Goal: Find specific page/section: Find specific page/section

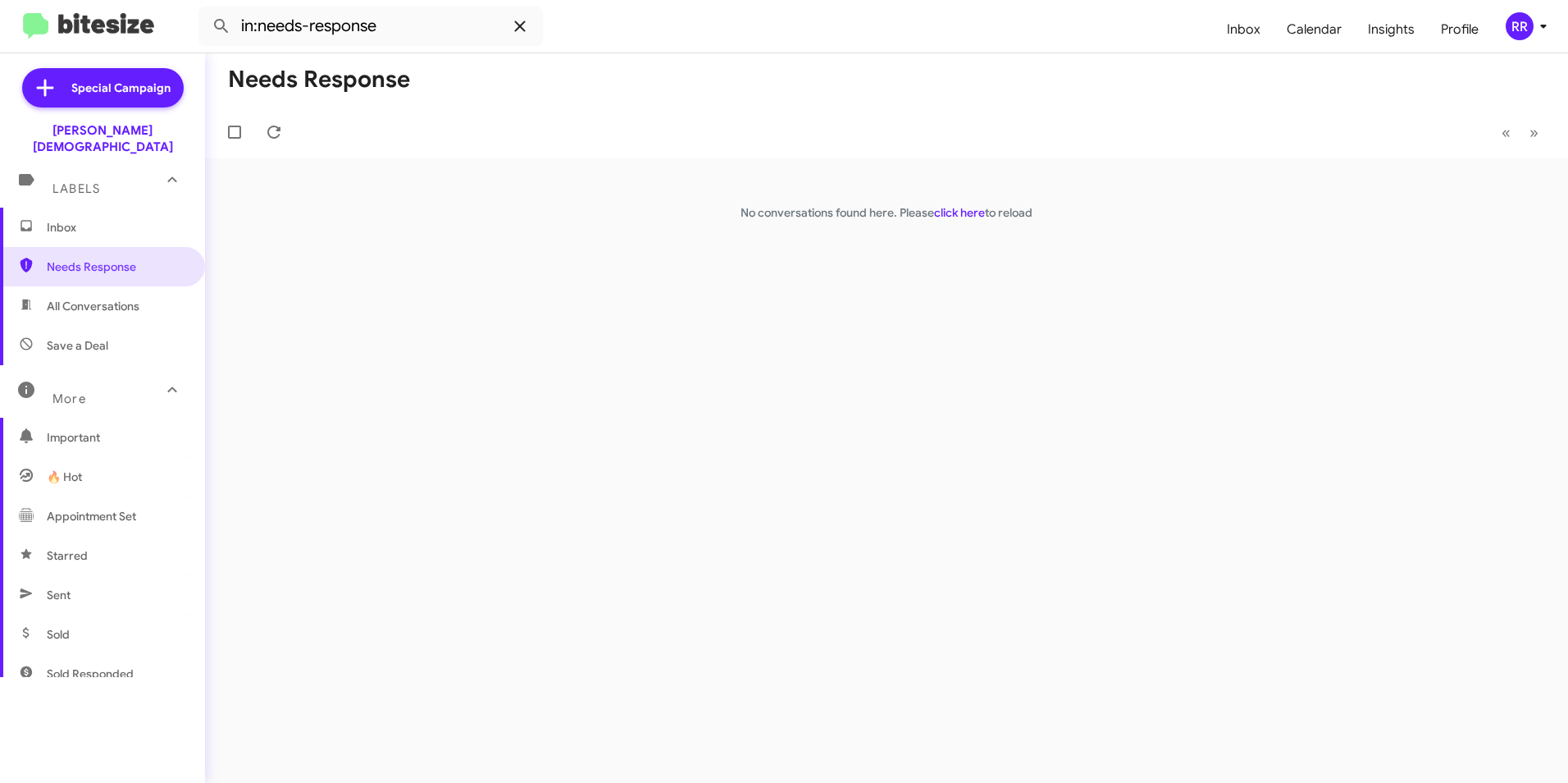
click at [528, 24] on icon at bounding box center [519, 26] width 20 height 20
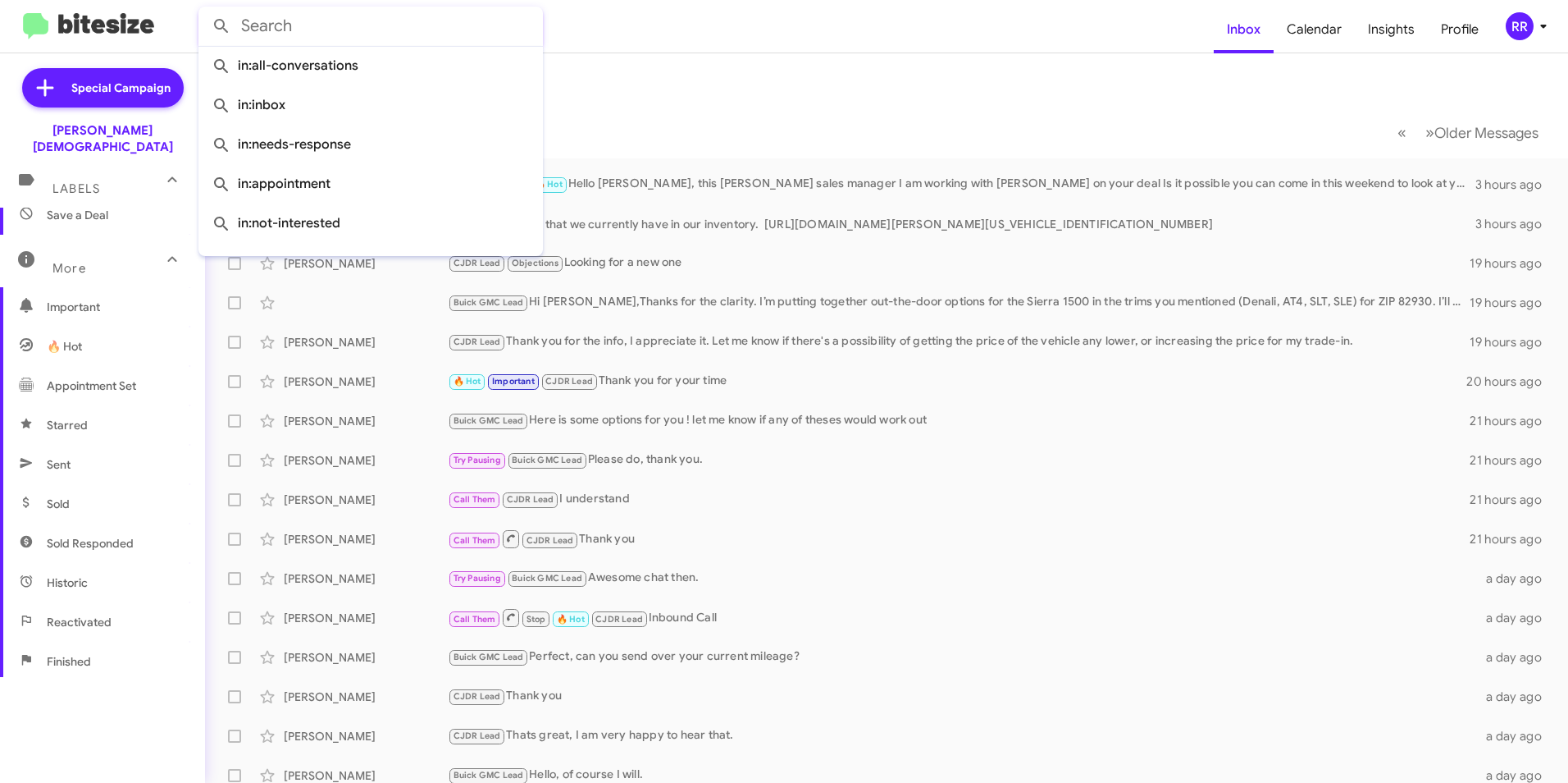
scroll to position [305, 0]
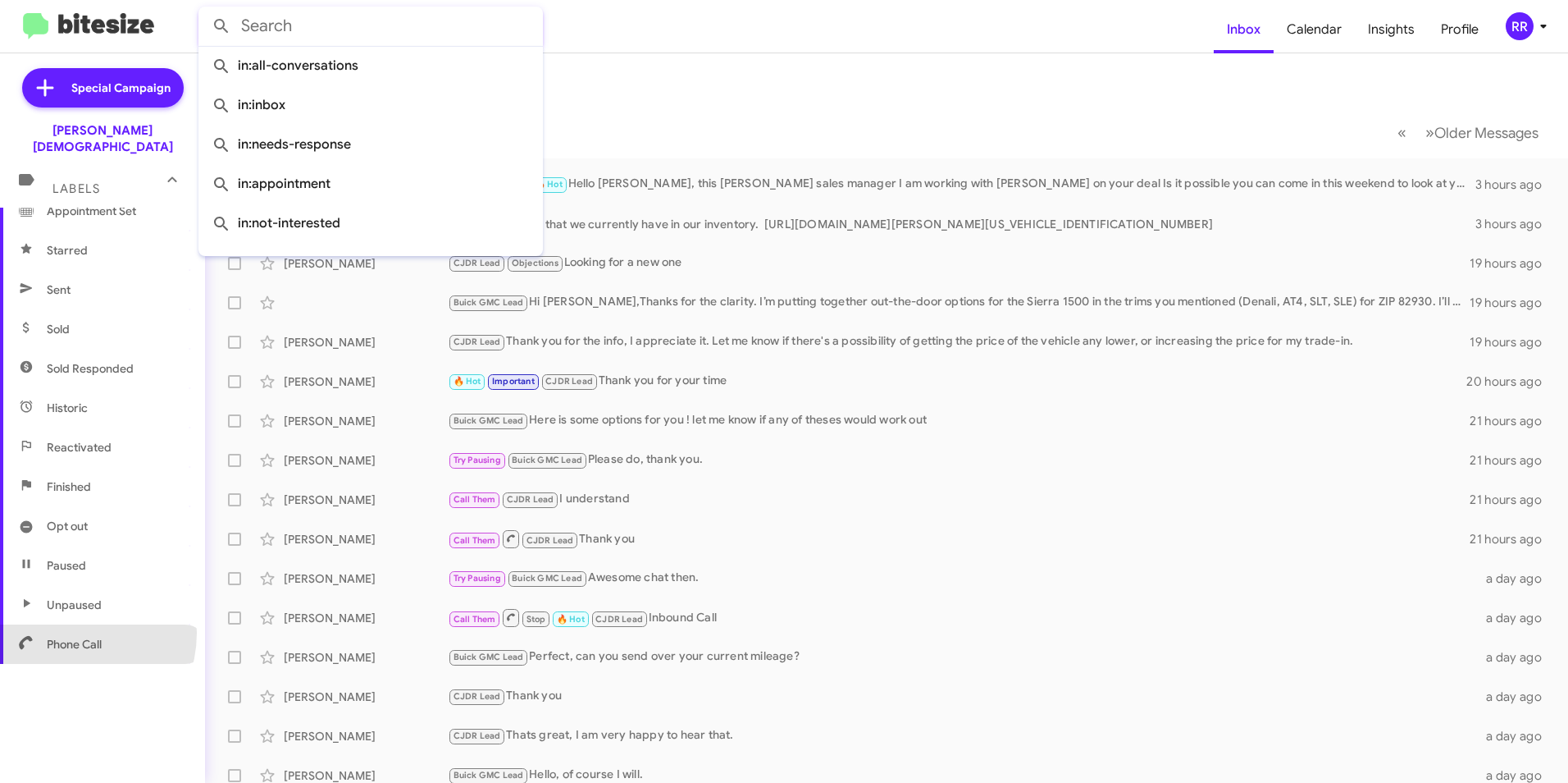
click at [66, 624] on span "Phone Call" at bounding box center [102, 644] width 205 height 40
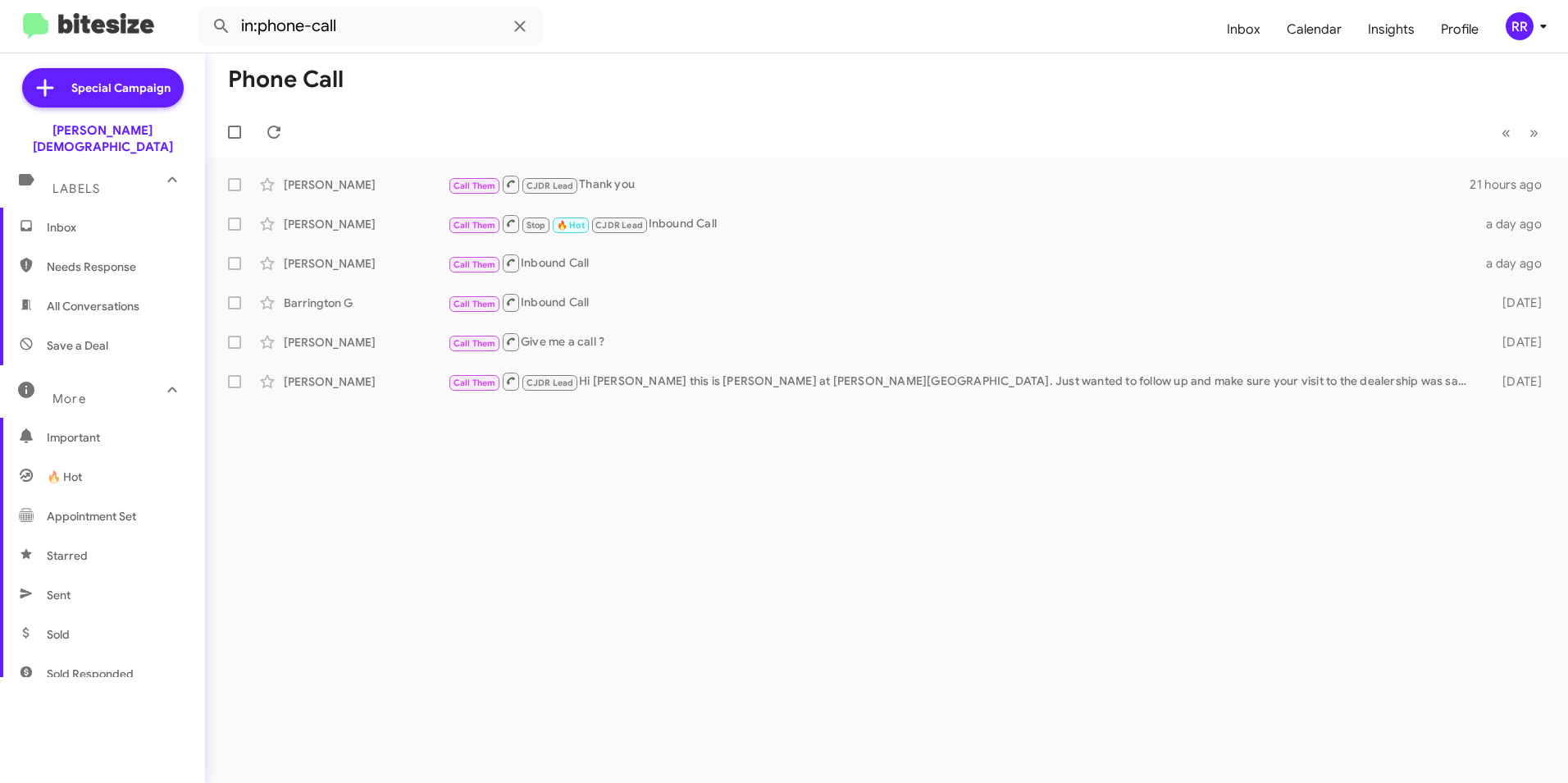
click at [83, 258] on span "Needs Response" at bounding box center [116, 266] width 139 height 16
type input "in:needs-response"
